Goal: Check status: Check status

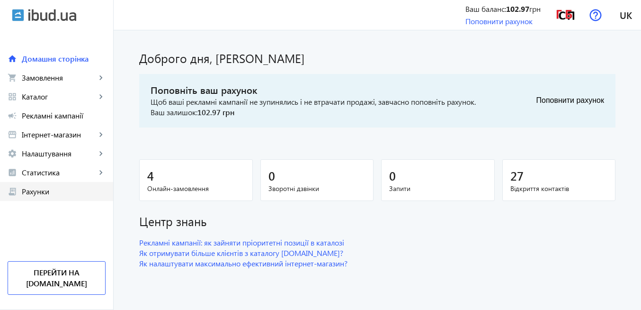
click at [70, 190] on span "Рахунки" at bounding box center [64, 190] width 84 height 9
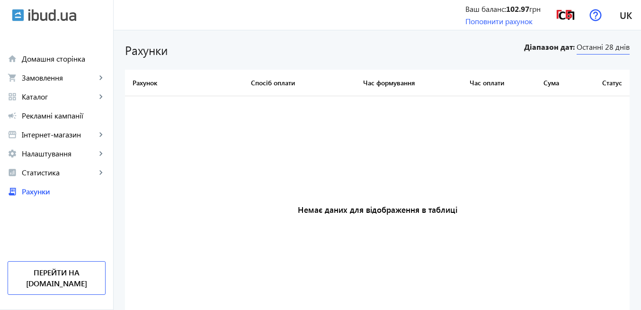
click at [588, 46] on span "Останні 28 днів" at bounding box center [602, 48] width 53 height 13
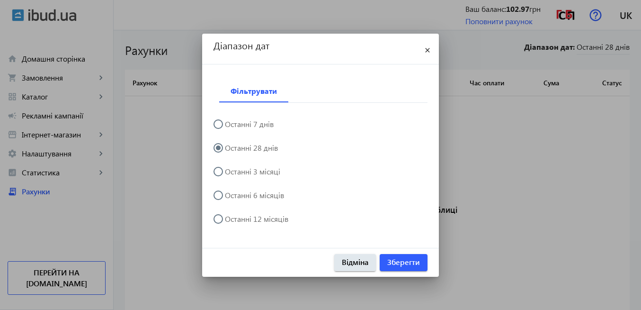
click at [269, 194] on label "Останні 6 місяців" at bounding box center [253, 195] width 61 height 8
click at [232, 194] on input "Останні 6 місяців" at bounding box center [222, 199] width 19 height 19
radio input "true"
click at [391, 262] on span "Зберегти" at bounding box center [403, 262] width 33 height 10
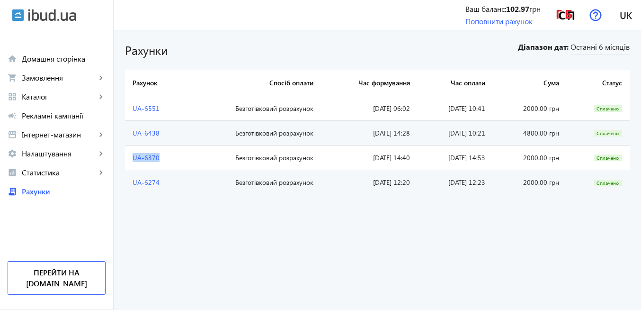
drag, startPoint x: 123, startPoint y: 156, endPoint x: 165, endPoint y: 159, distance: 42.7
click at [165, 159] on td "UA-6370" at bounding box center [155, 157] width 61 height 25
copy link "UA-6370"
click at [568, 17] on img at bounding box center [565, 14] width 21 height 21
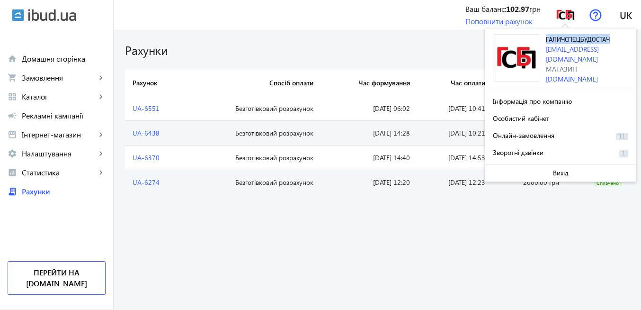
drag, startPoint x: 546, startPoint y: 38, endPoint x: 620, endPoint y: 40, distance: 74.3
click at [620, 40] on div "ГАЛИЧСПЕЦБУДОСТАЧ [EMAIL_ADDRESS][DOMAIN_NAME] Магазин [DOMAIN_NAME]" at bounding box center [589, 59] width 86 height 50
copy span "ГАЛИЧСПЕЦБУДОСТАЧ"
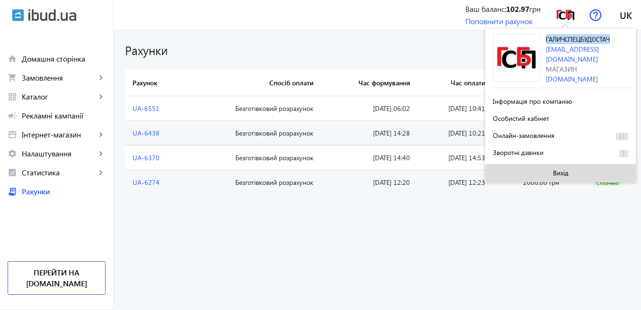
click at [561, 169] on span "Вихід" at bounding box center [561, 173] width 16 height 8
